Goal: Information Seeking & Learning: Learn about a topic

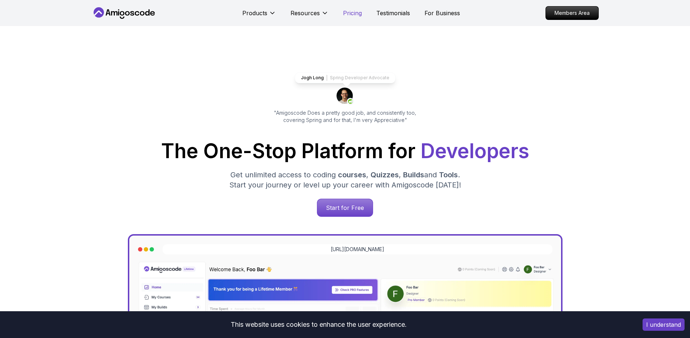
click at [349, 13] on p "Pricing" at bounding box center [352, 13] width 19 height 9
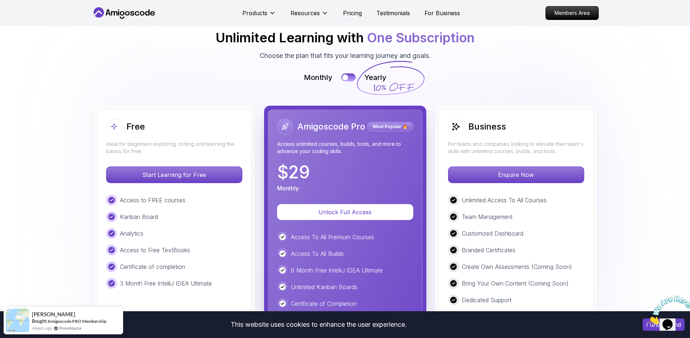
scroll to position [1592, 0]
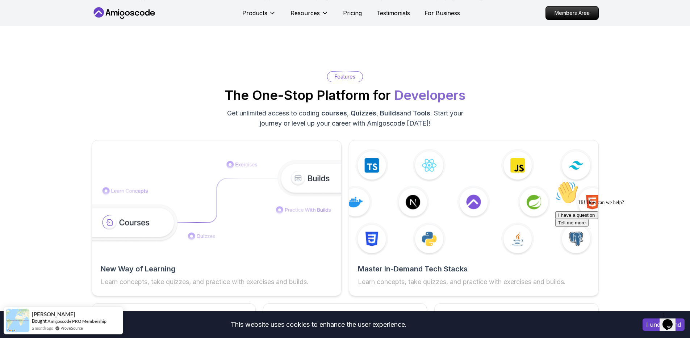
scroll to position [943, 0]
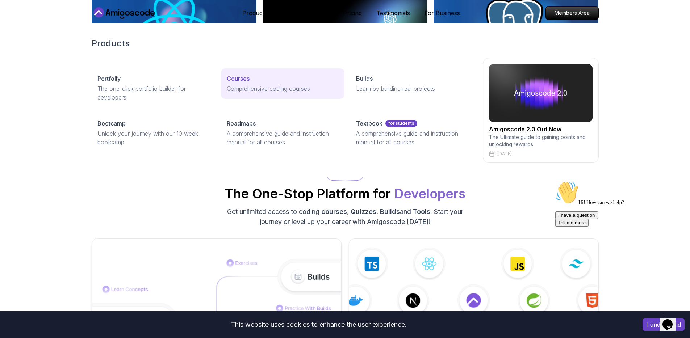
click at [237, 92] on p "Comprehensive coding courses" at bounding box center [283, 88] width 112 height 9
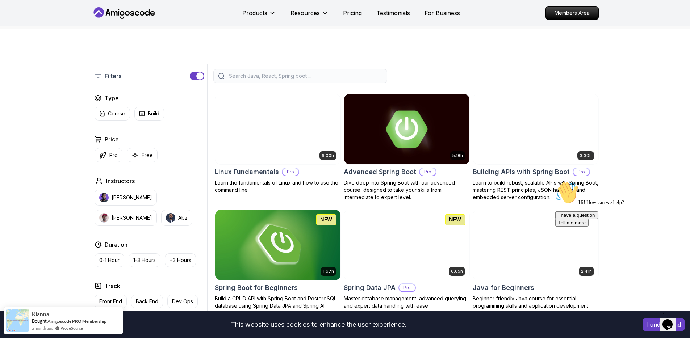
scroll to position [138, 0]
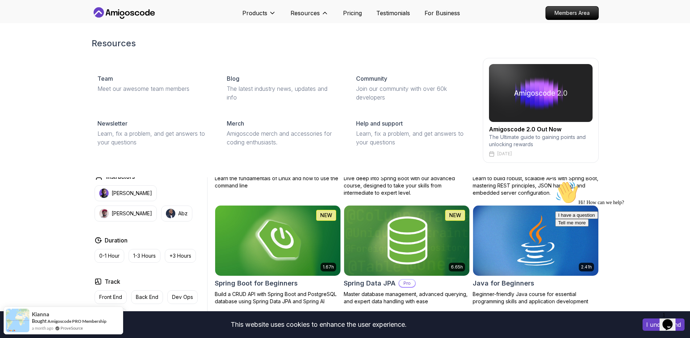
click at [659, 117] on div "Resources Team Meet our awesome team members Blog The latest industry news, upd…" at bounding box center [345, 100] width 690 height 154
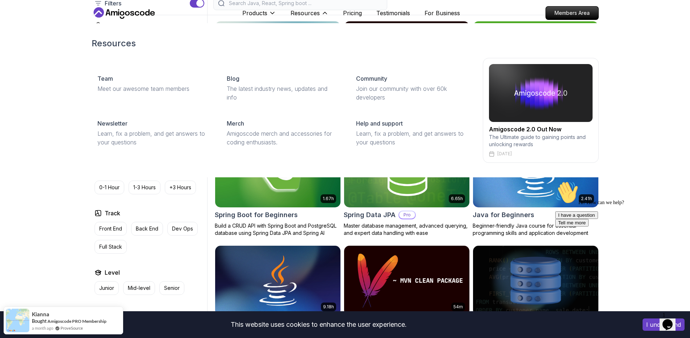
scroll to position [361, 0]
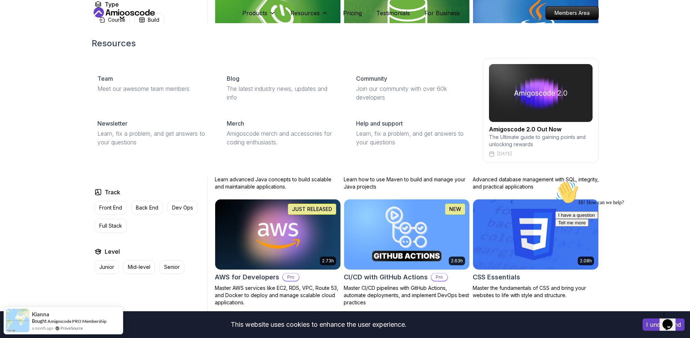
click at [658, 123] on div "Resources Team Meet our awesome team members Blog The latest industry news, upd…" at bounding box center [345, 100] width 690 height 154
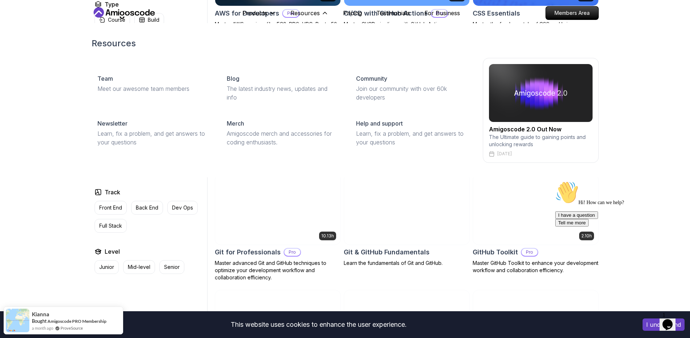
scroll to position [872, 0]
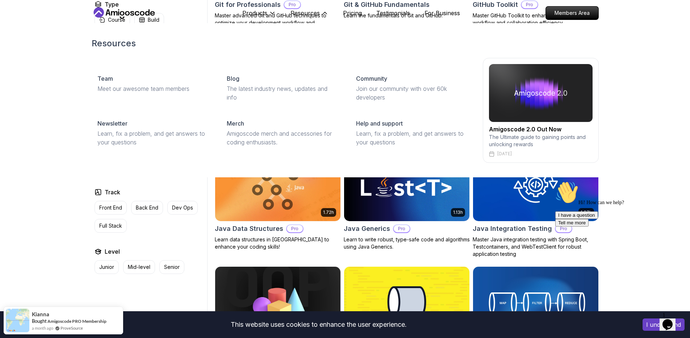
click at [657, 126] on div "Resources Team Meet our awesome team members Blog The latest industry news, upd…" at bounding box center [345, 100] width 690 height 154
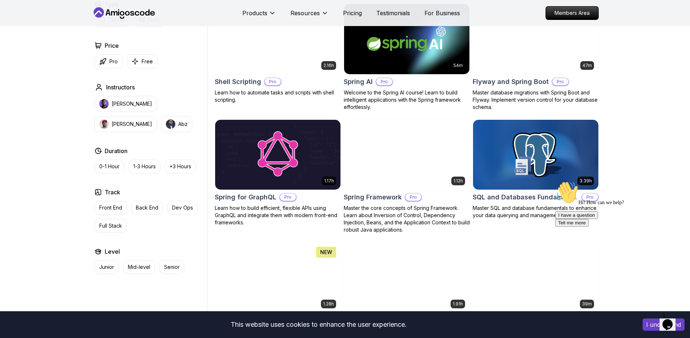
scroll to position [1822, 0]
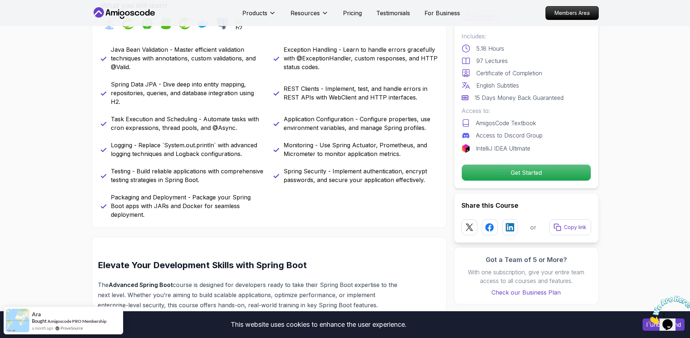
scroll to position [332, 0]
